Goal: Find specific page/section: Find specific page/section

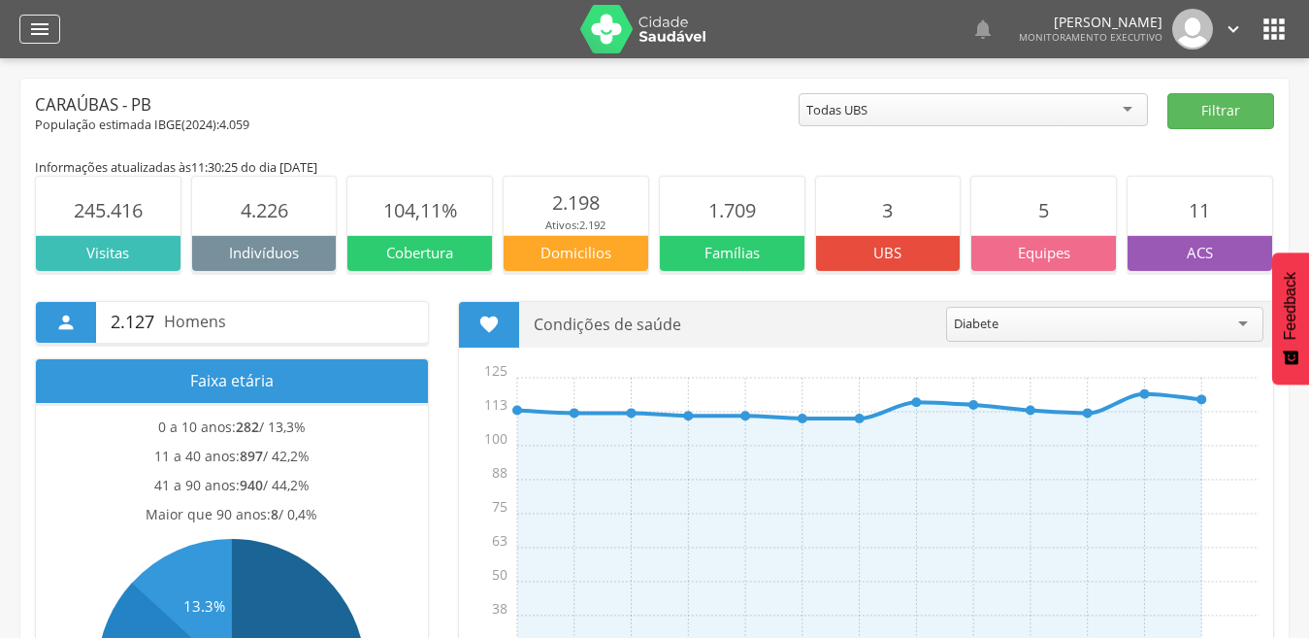
click at [43, 39] on icon "" at bounding box center [39, 28] width 23 height 23
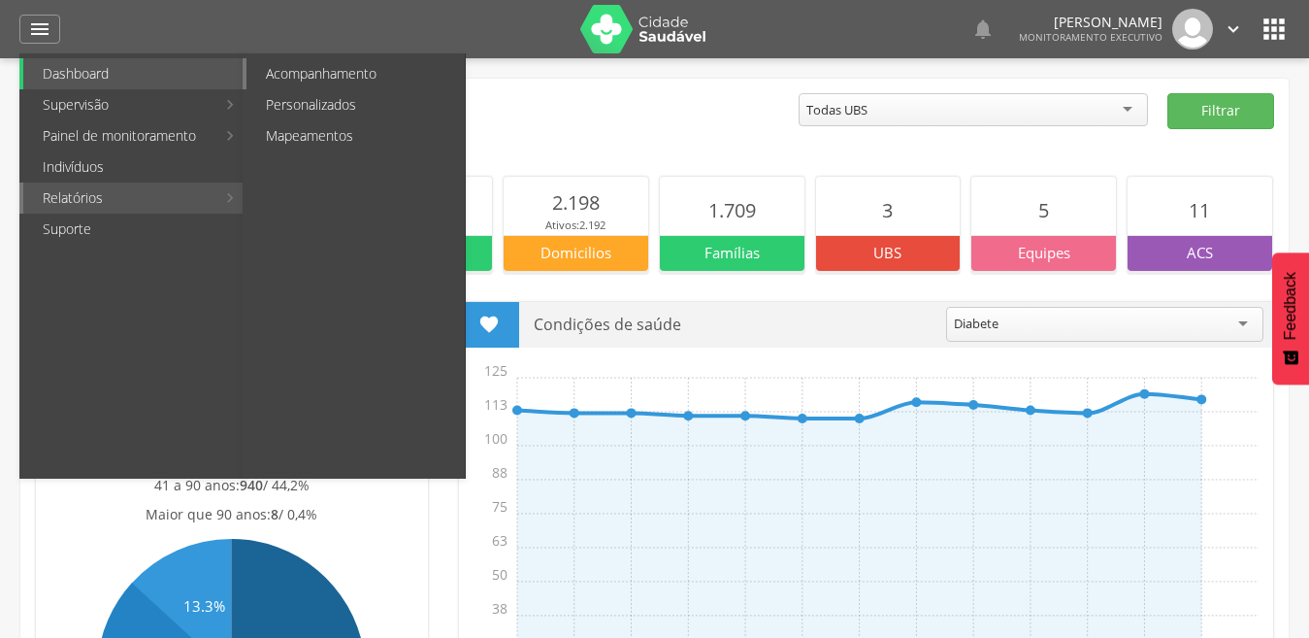
click at [312, 70] on link "Acompanhamento" at bounding box center [356, 73] width 218 height 31
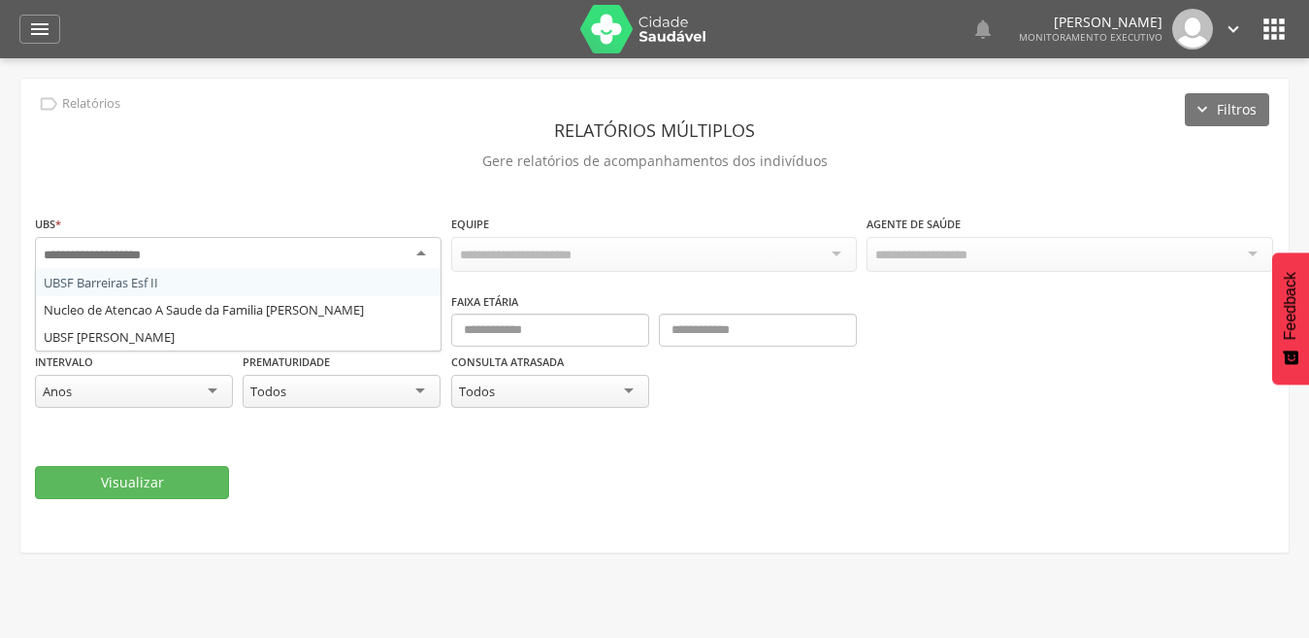
click at [345, 241] on div at bounding box center [238, 254] width 407 height 35
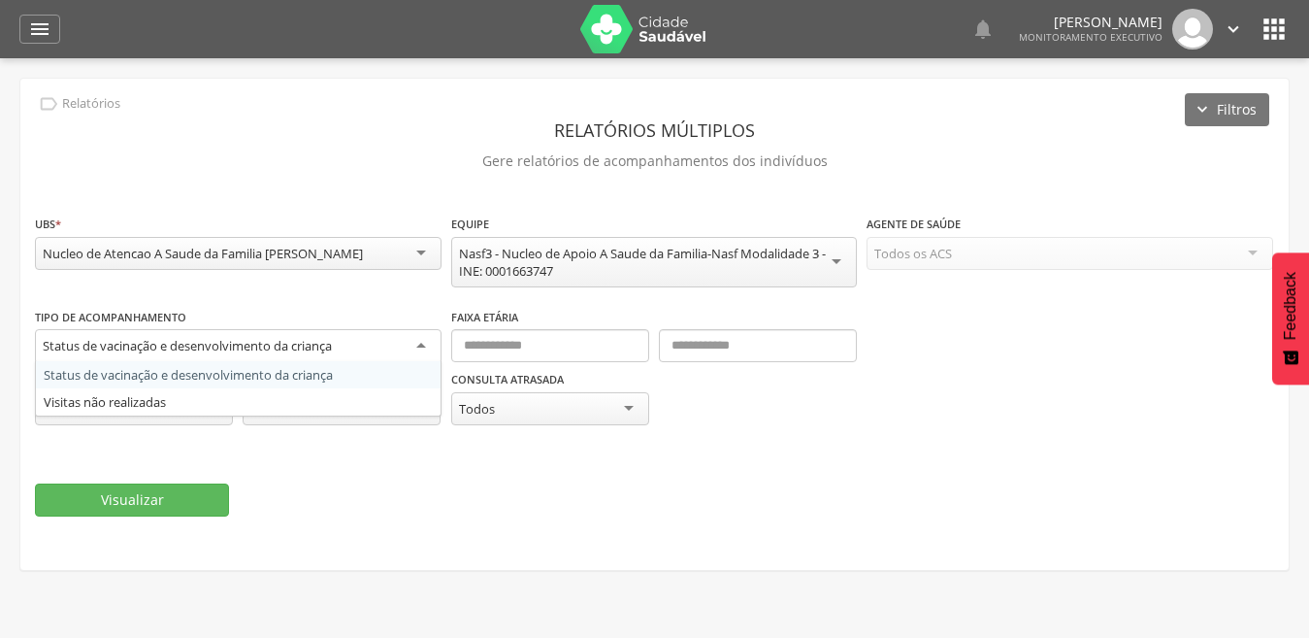
click at [387, 347] on div "Status de vacinação e desenvolvimento da criança" at bounding box center [238, 346] width 407 height 35
click at [369, 453] on fieldset "**********" at bounding box center [654, 365] width 1239 height 303
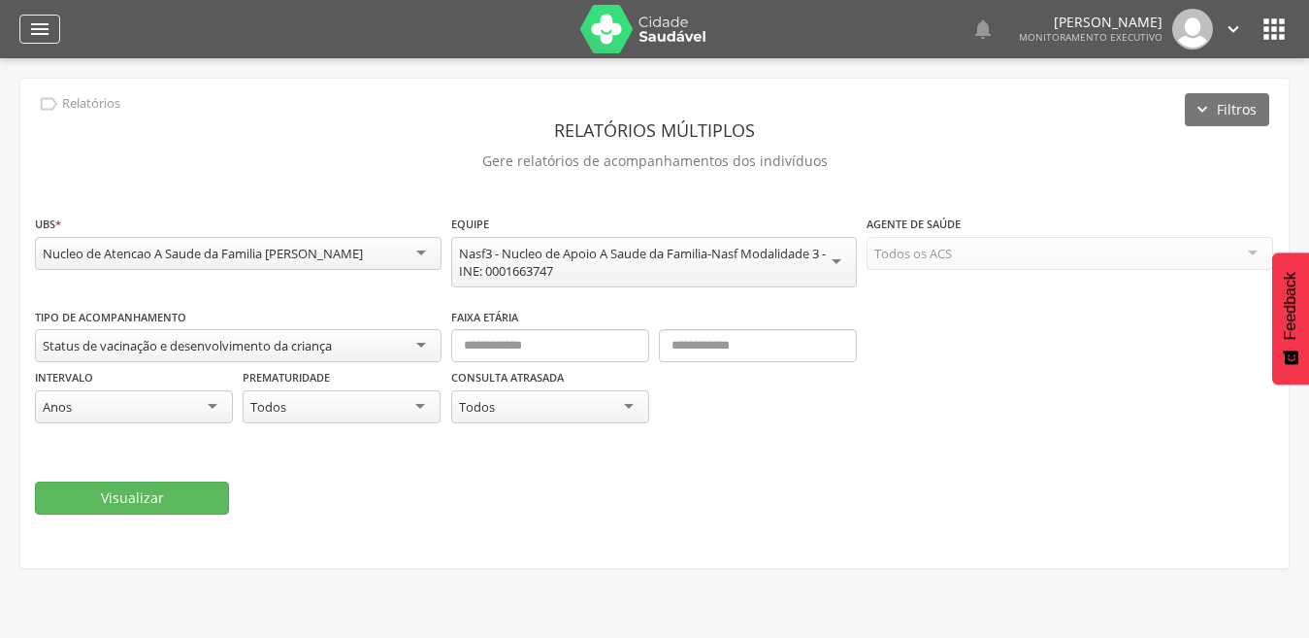
click at [45, 33] on icon "" at bounding box center [39, 28] width 23 height 23
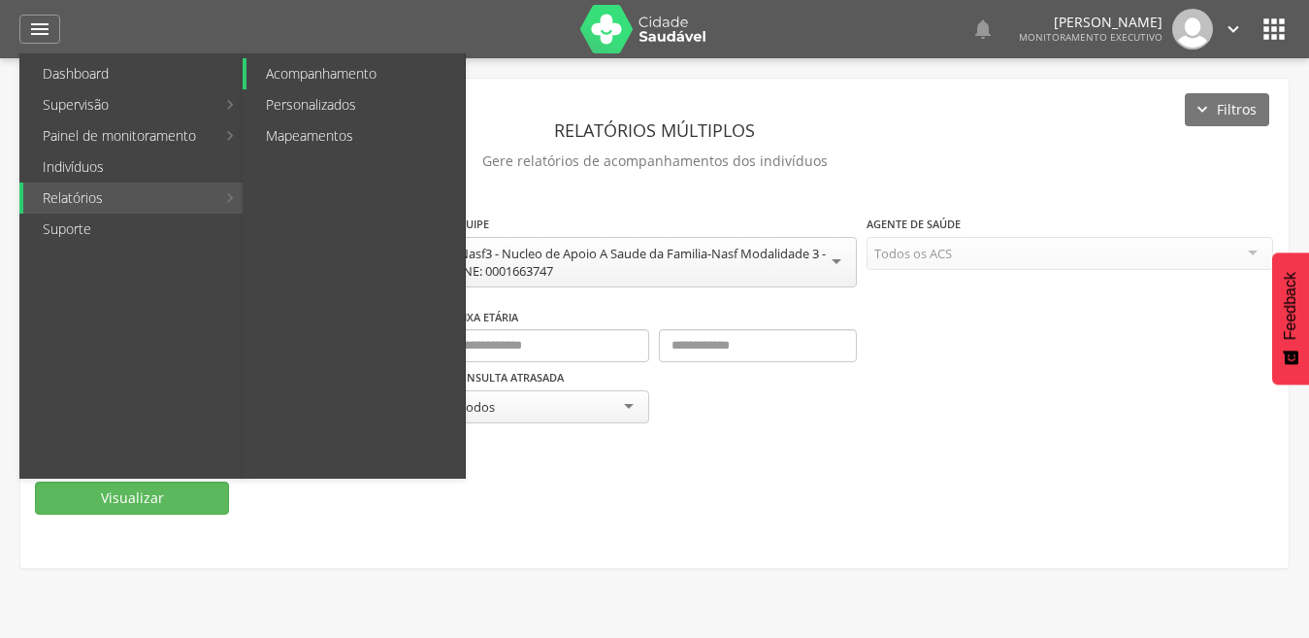
click at [316, 66] on link "Acompanhamento" at bounding box center [356, 73] width 218 height 31
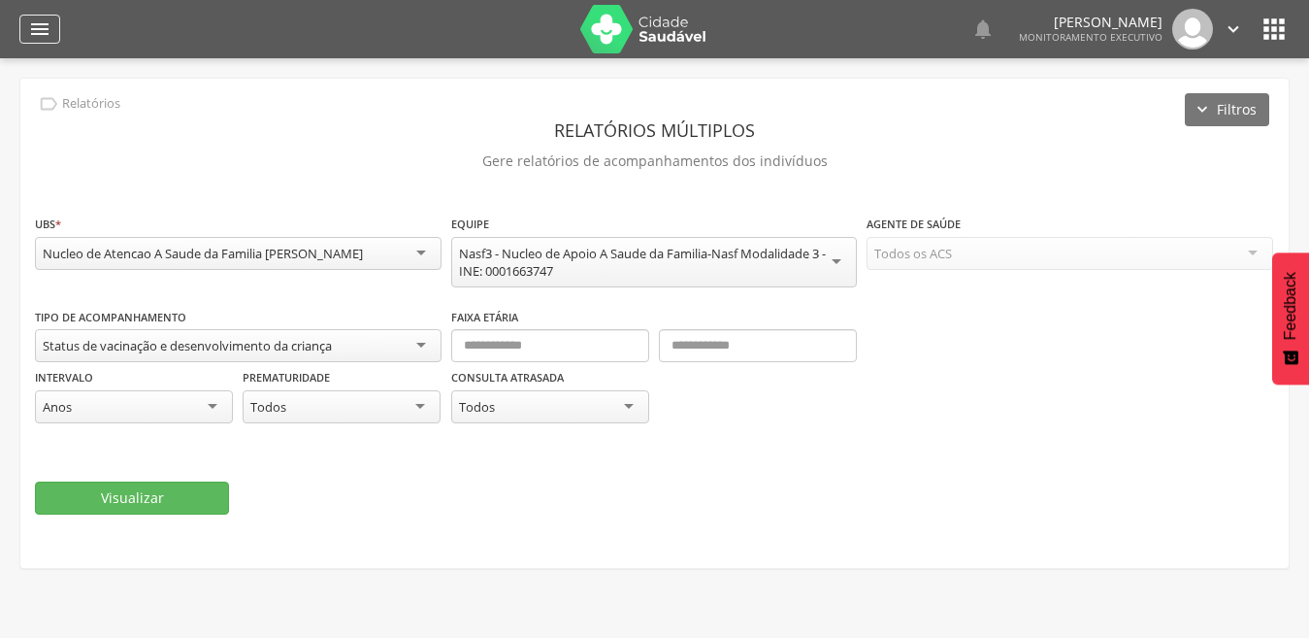
click at [41, 38] on icon "" at bounding box center [39, 28] width 23 height 23
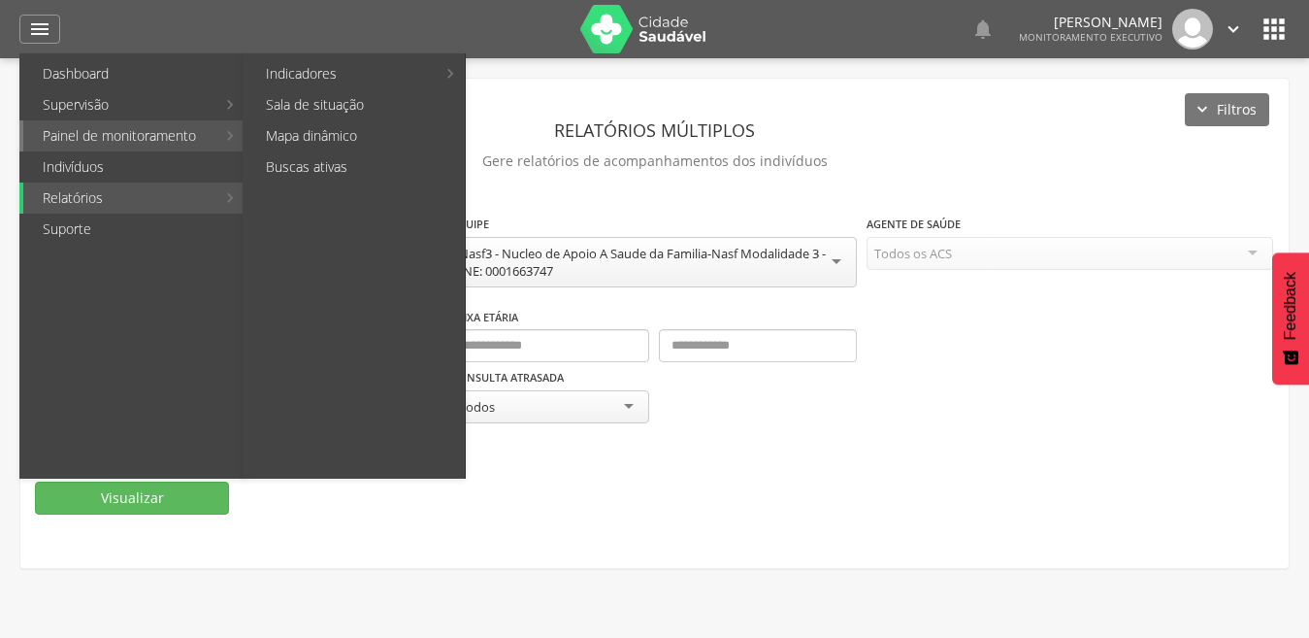
click at [190, 137] on link "Painel de monitoramento" at bounding box center [119, 135] width 192 height 31
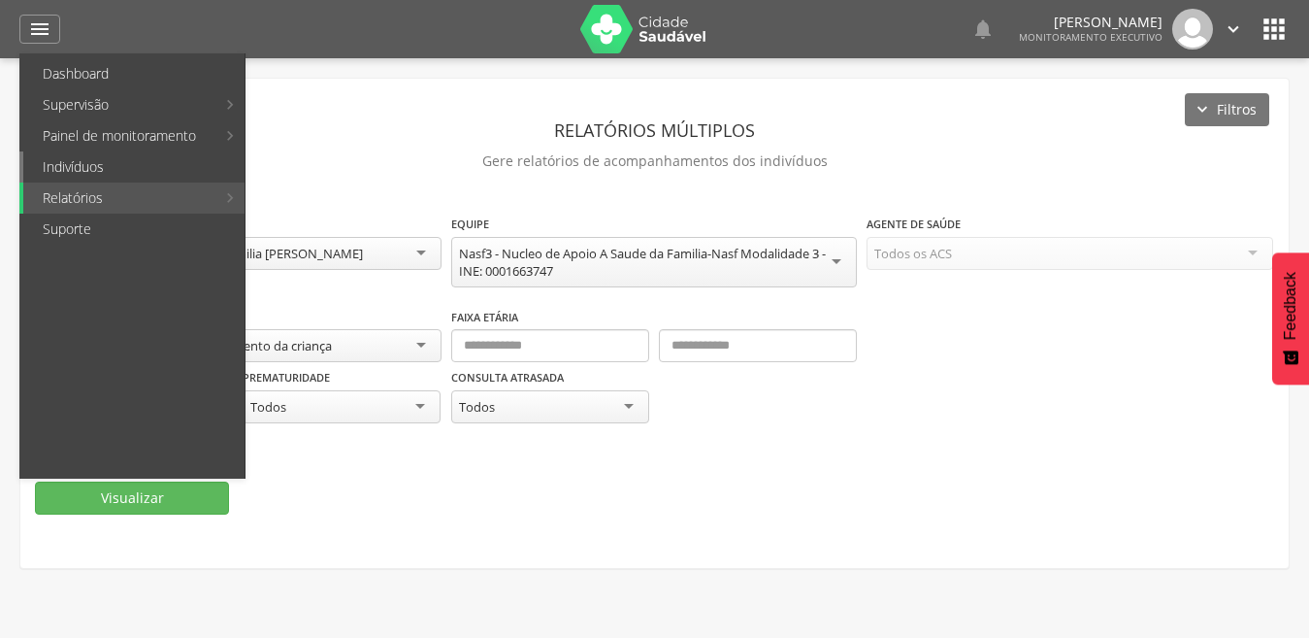
click at [112, 159] on link "Indivíduos" at bounding box center [133, 166] width 221 height 31
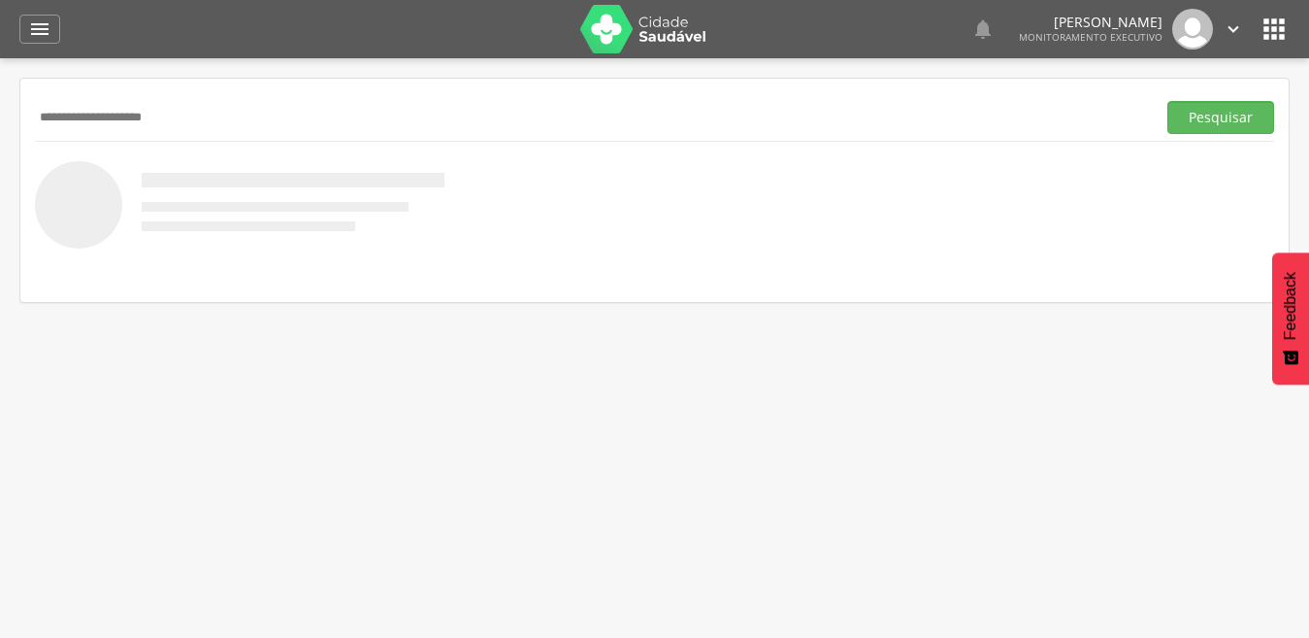
type input "**********"
click at [1168, 101] on button "Pesquisar" at bounding box center [1221, 117] width 107 height 33
